Goal: Task Accomplishment & Management: Manage account settings

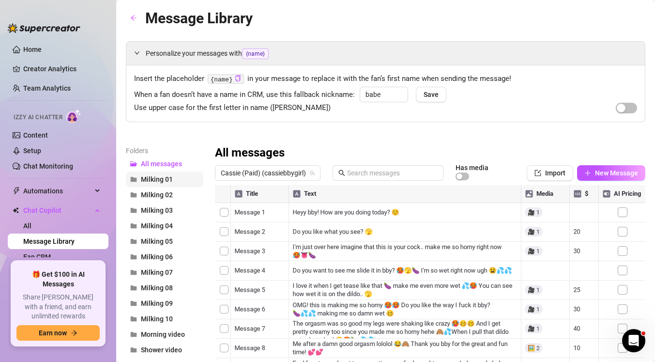
click at [159, 179] on span "Milking 01" at bounding box center [157, 179] width 32 height 8
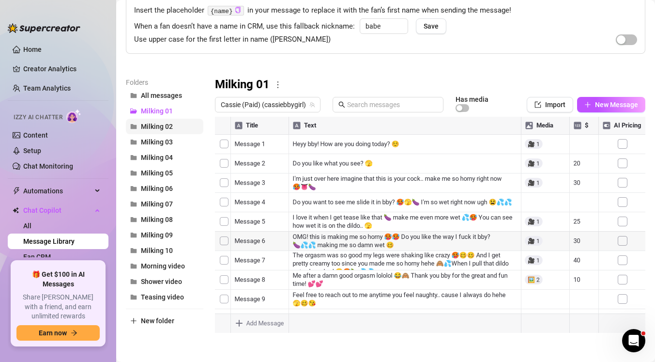
click at [160, 130] on button "Milking 02" at bounding box center [164, 126] width 77 height 15
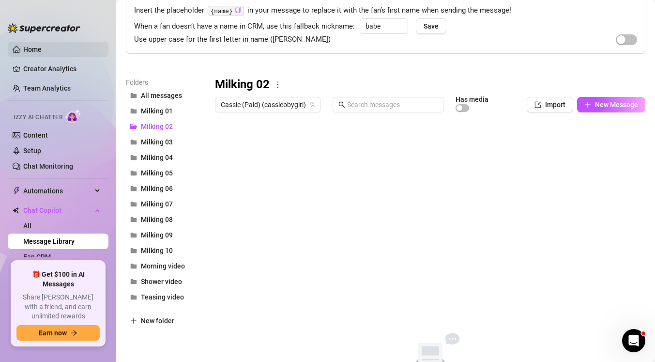
click at [42, 53] on link "Home" at bounding box center [32, 49] width 18 height 8
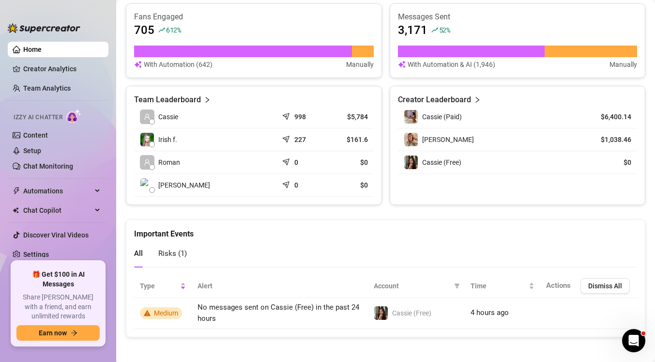
scroll to position [413, 0]
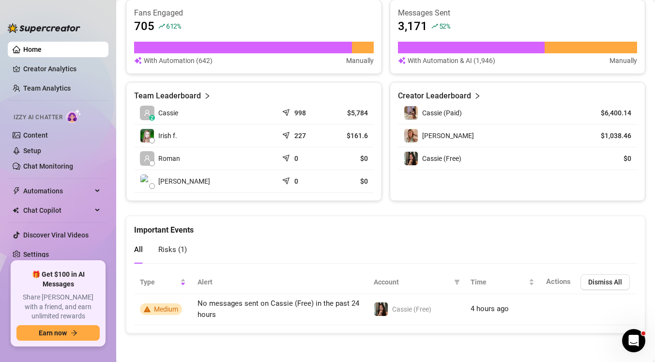
click at [181, 251] on span "Risks ( 1 )" at bounding box center [172, 249] width 29 height 9
click at [139, 250] on span "All" at bounding box center [138, 249] width 9 height 9
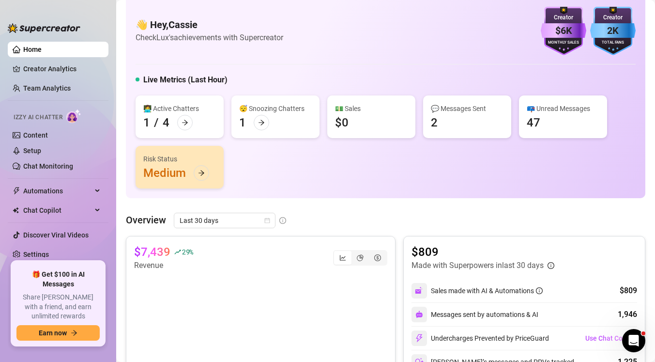
scroll to position [0, 0]
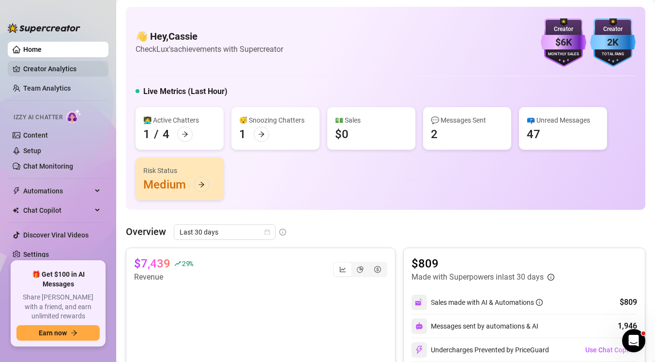
click at [55, 72] on link "Creator Analytics" at bounding box center [61, 68] width 77 height 15
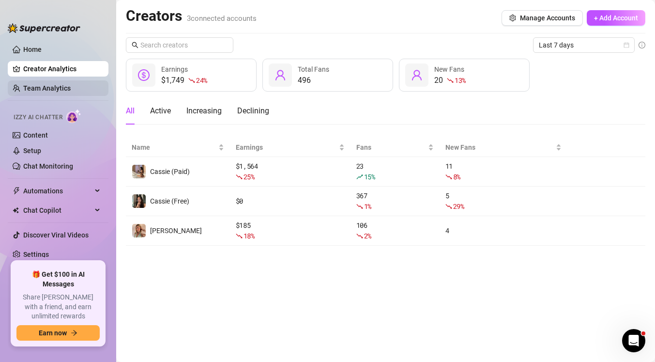
click at [62, 85] on link "Team Analytics" at bounding box center [46, 88] width 47 height 8
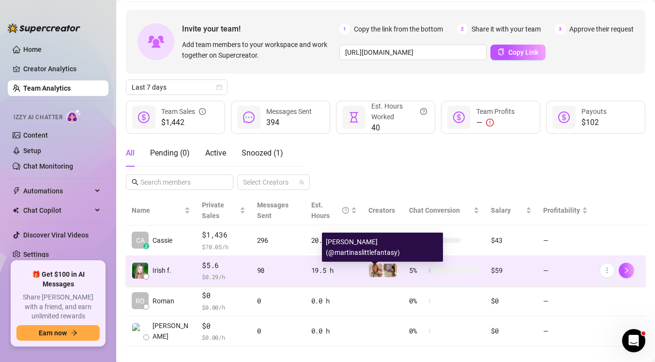
scroll to position [38, 0]
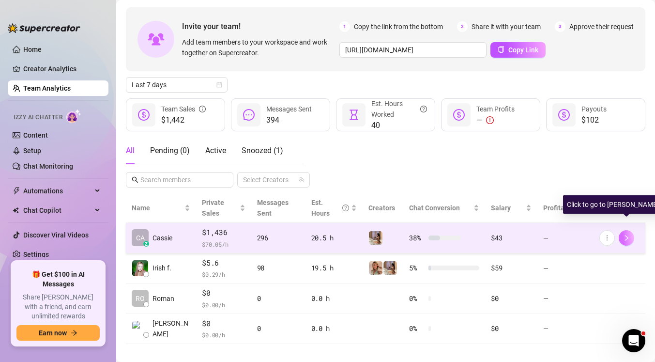
click at [630, 230] on button "button" at bounding box center [626, 237] width 15 height 15
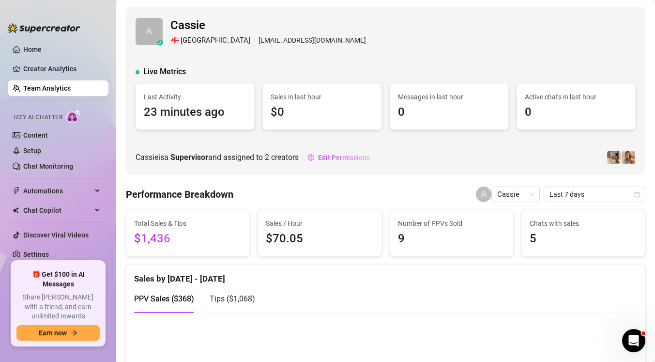
click at [67, 89] on link "Team Analytics" at bounding box center [46, 88] width 47 height 8
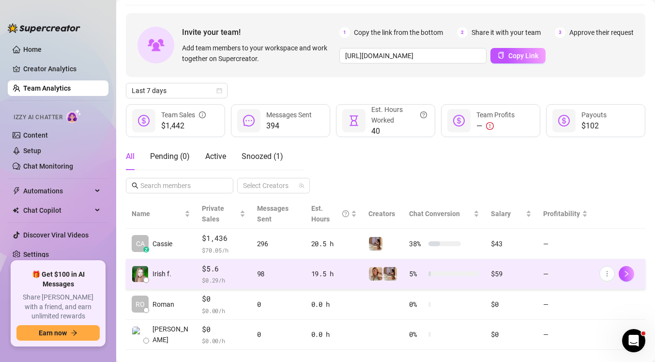
scroll to position [38, 0]
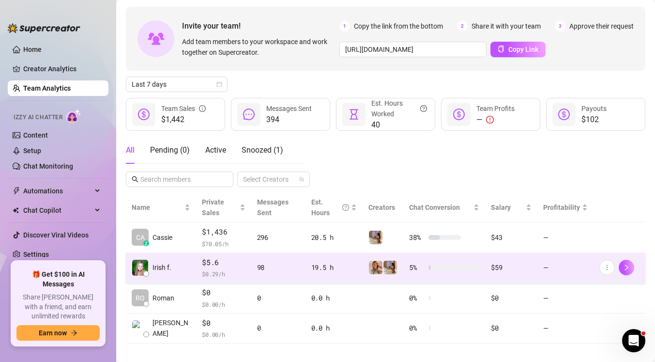
click at [575, 256] on td "—" at bounding box center [565, 268] width 56 height 30
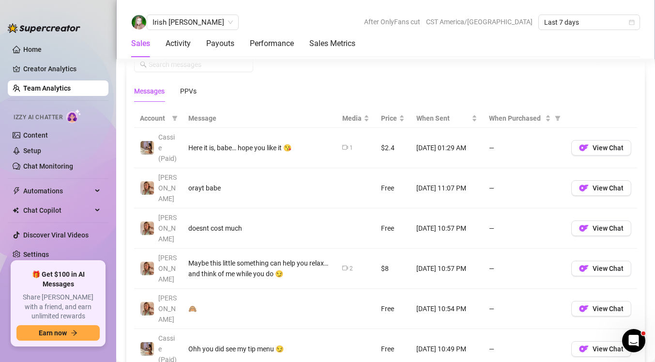
scroll to position [639, 0]
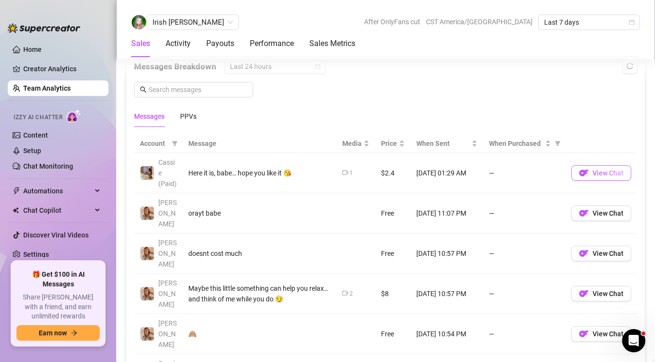
click at [599, 175] on span "View Chat" at bounding box center [607, 173] width 31 height 8
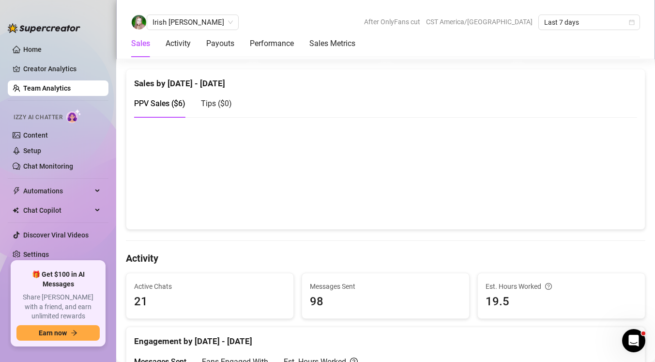
scroll to position [193, 0]
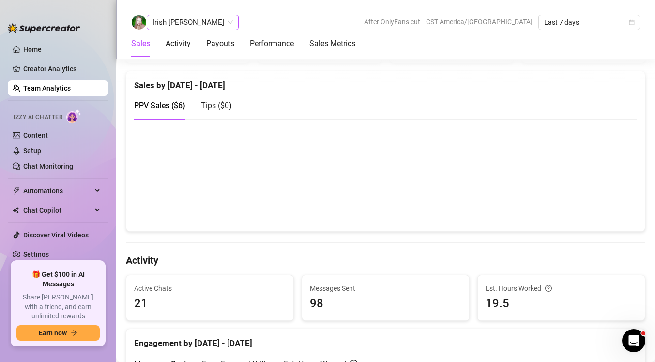
click at [179, 26] on span "Irish [PERSON_NAME]" at bounding box center [192, 22] width 80 height 15
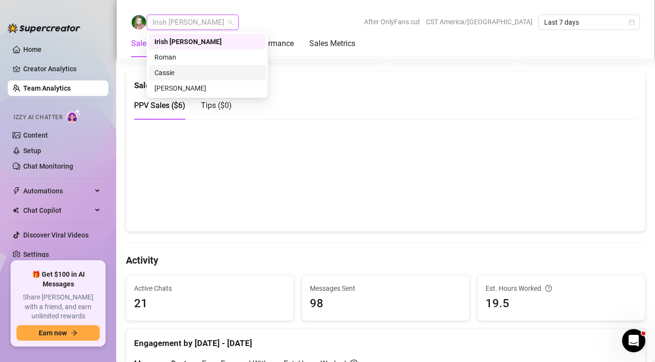
click at [183, 72] on div "Cassie" at bounding box center [207, 72] width 106 height 11
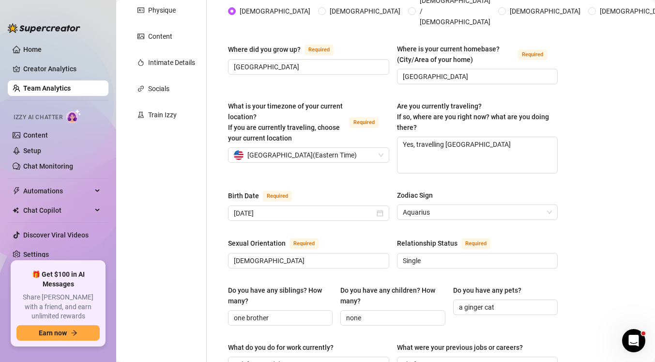
scroll to position [166, 0]
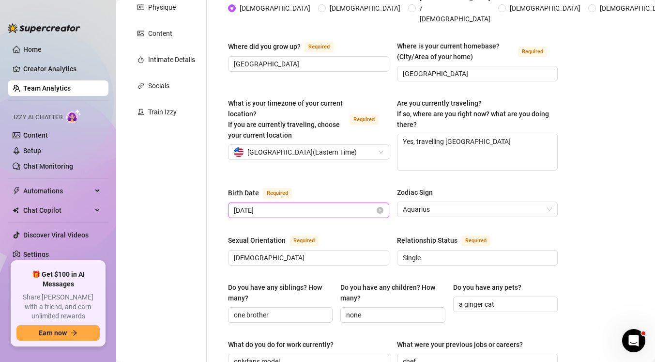
click at [270, 205] on input "[DATE]" at bounding box center [304, 210] width 141 height 11
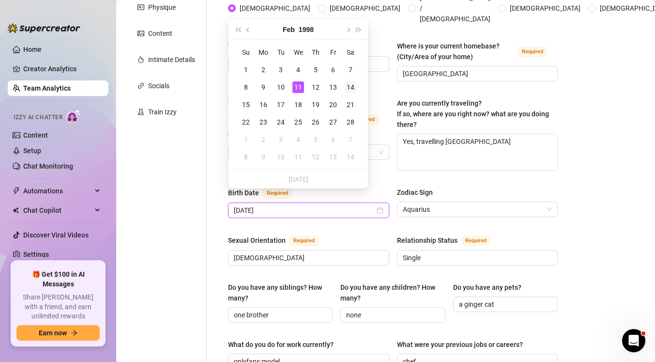
type input "[DATE]"
click at [354, 86] on div "14" at bounding box center [351, 87] width 12 height 12
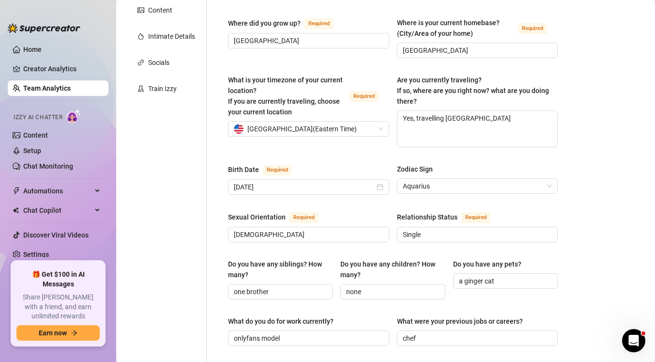
scroll to position [190, 0]
click at [331, 228] on input "[DEMOGRAPHIC_DATA]" at bounding box center [308, 233] width 148 height 11
click at [349, 210] on div "Sexual Orientation Required" at bounding box center [308, 217] width 161 height 15
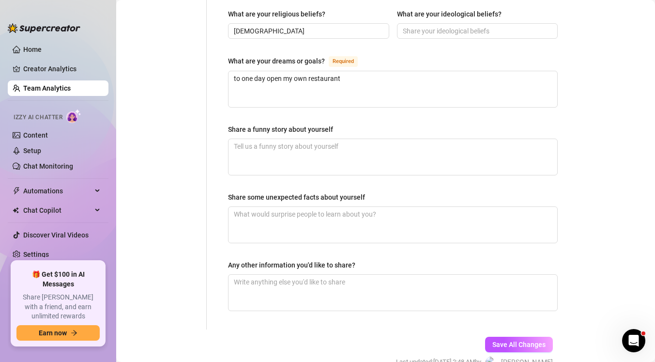
scroll to position [605, 0]
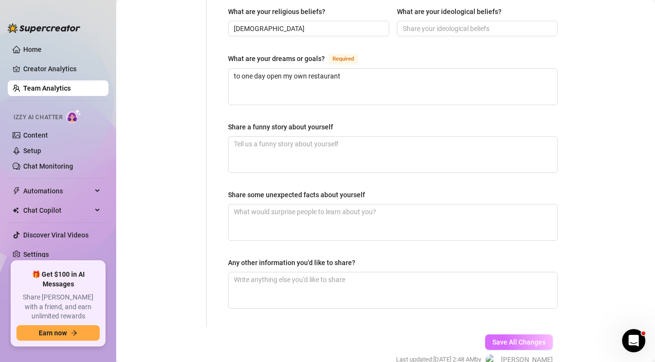
click at [503, 338] on span "Save All Changes" at bounding box center [518, 342] width 53 height 8
